Goal: Information Seeking & Learning: Learn about a topic

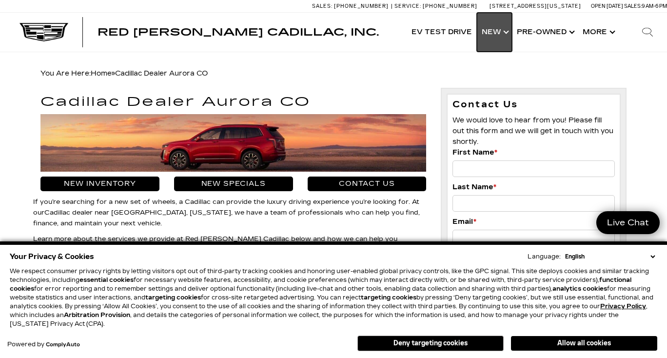
click at [499, 31] on link "Show New" at bounding box center [494, 32] width 35 height 39
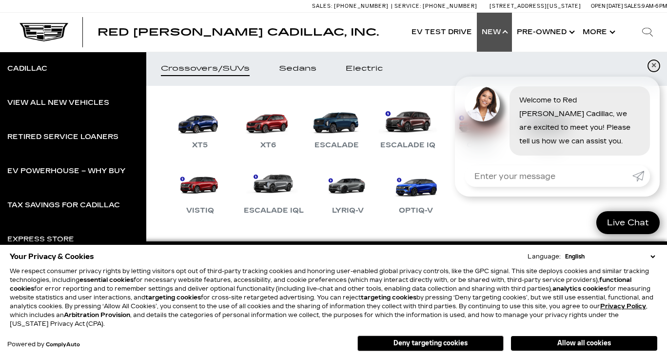
click at [653, 65] on link "✕" at bounding box center [654, 66] width 12 height 12
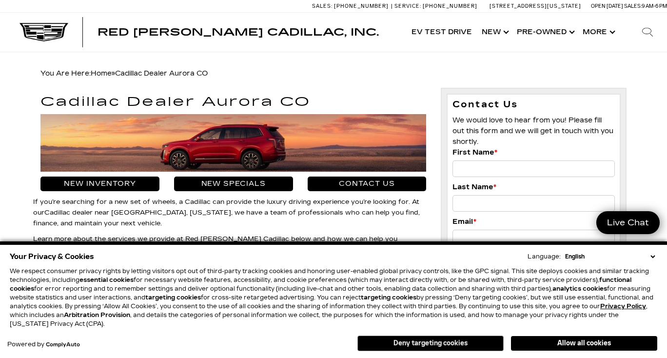
click at [448, 342] on button "Deny targeting cookies" at bounding box center [430, 343] width 146 height 16
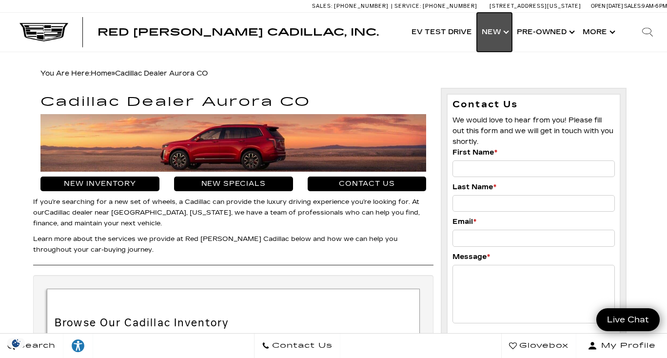
click at [493, 26] on link "Show New" at bounding box center [494, 32] width 35 height 39
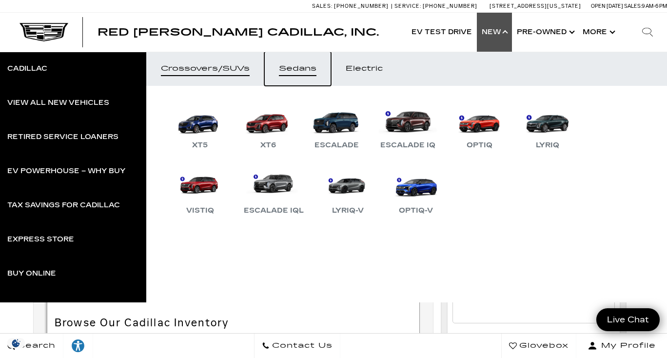
click at [314, 75] on link "Sedans" at bounding box center [297, 69] width 67 height 34
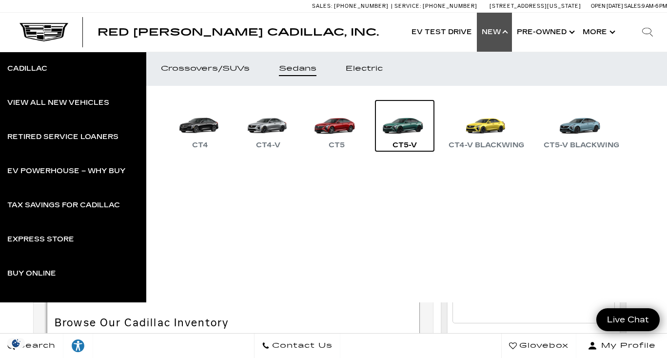
click at [403, 126] on link "CT5-V" at bounding box center [404, 125] width 58 height 51
